Goal: Transaction & Acquisition: Book appointment/travel/reservation

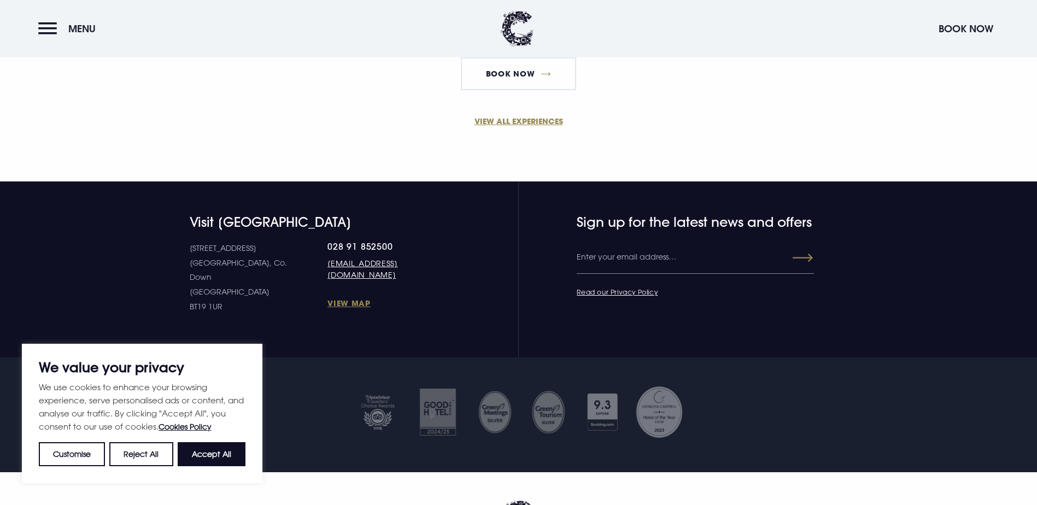
scroll to position [820, 0]
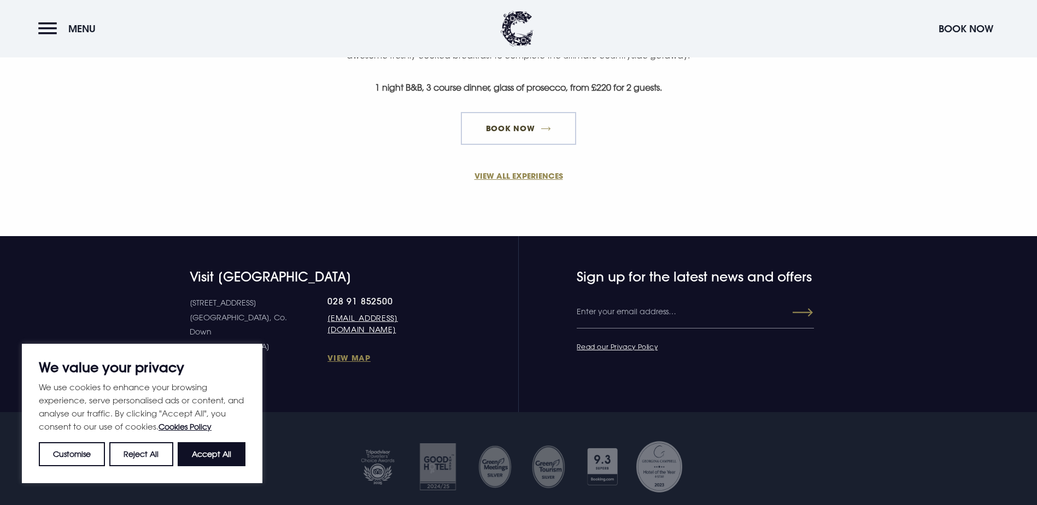
click at [542, 145] on link "Book Now" at bounding box center [518, 128] width 115 height 33
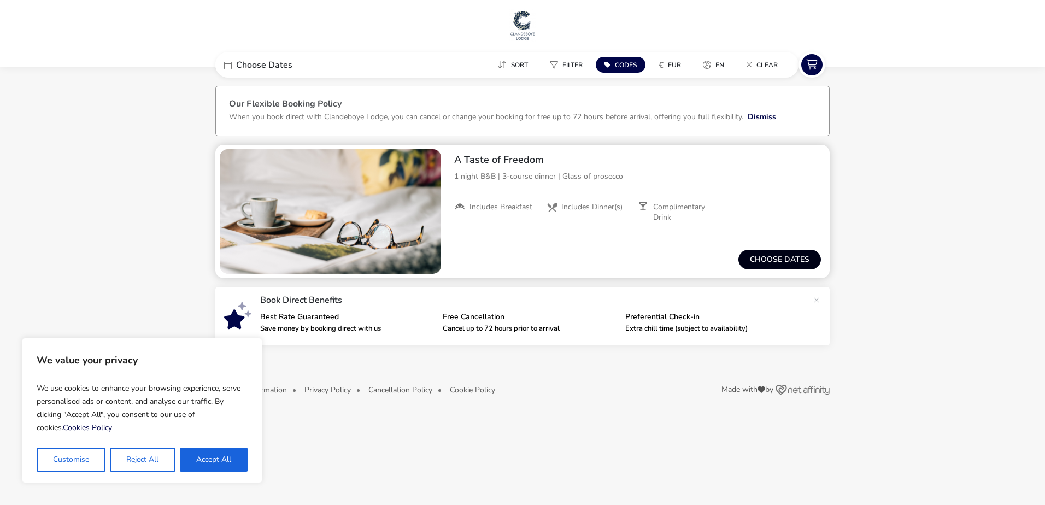
click at [783, 268] on button "Choose dates" at bounding box center [780, 260] width 83 height 20
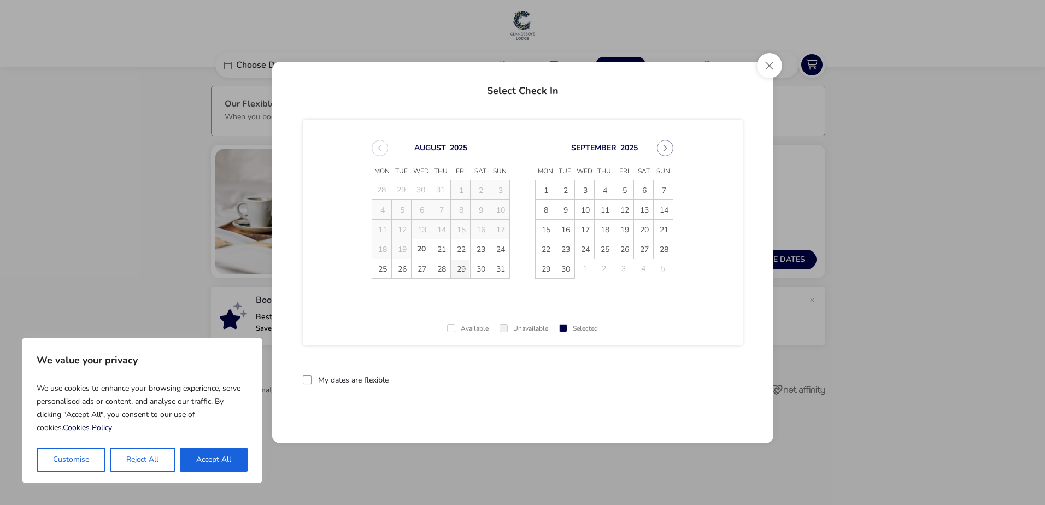
click at [459, 269] on span "29" at bounding box center [460, 268] width 19 height 19
click at [472, 270] on span "30" at bounding box center [480, 268] width 19 height 19
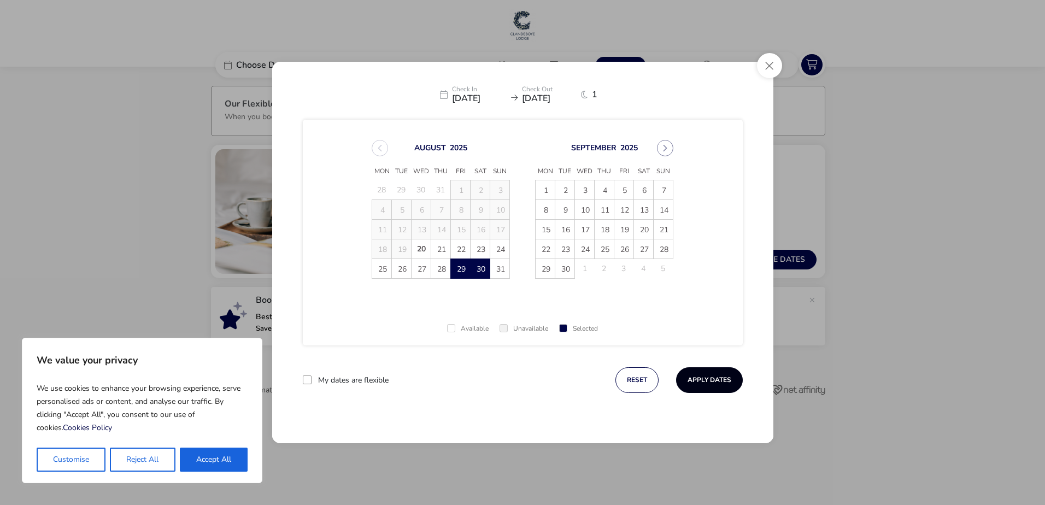
click at [722, 381] on button "Apply Dates" at bounding box center [709, 380] width 67 height 26
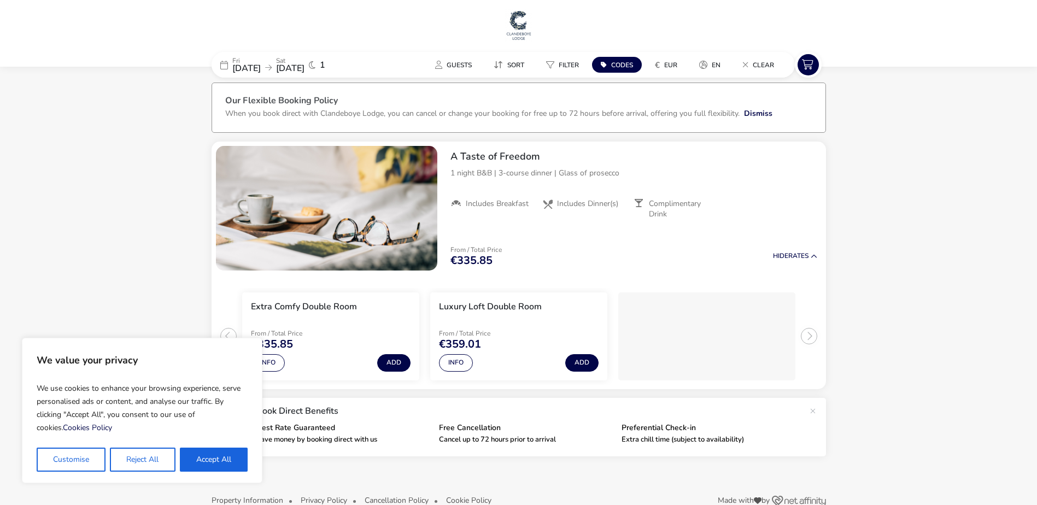
scroll to position [26, 0]
